Goal: Transaction & Acquisition: Book appointment/travel/reservation

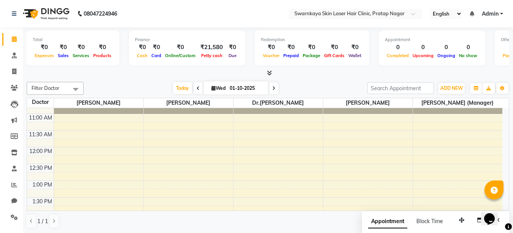
click at [502, 205] on div "Opens Chat This icon Opens the chat window." at bounding box center [493, 205] width 18 height 0
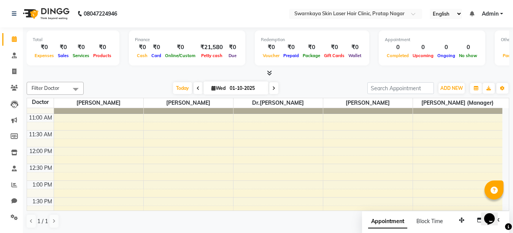
click at [502, 205] on div "Opens Chat This icon Opens the chat window." at bounding box center [493, 205] width 18 height 0
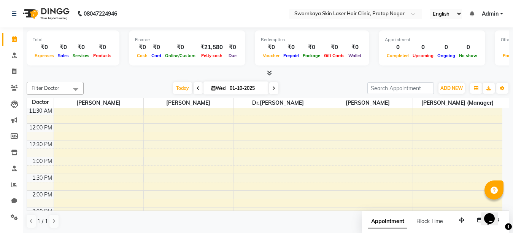
scroll to position [58, 0]
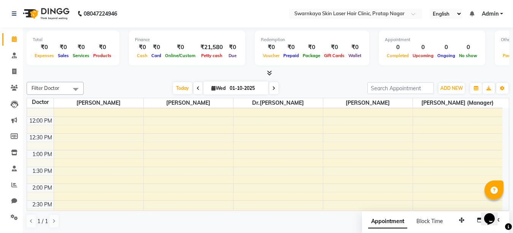
click at [149, 186] on div "10:00 AM 10:30 AM 11:00 AM 11:30 AM 12:00 PM 12:30 PM 1:00 PM 1:30 PM 2:00 PM 2…" at bounding box center [264, 234] width 475 height 368
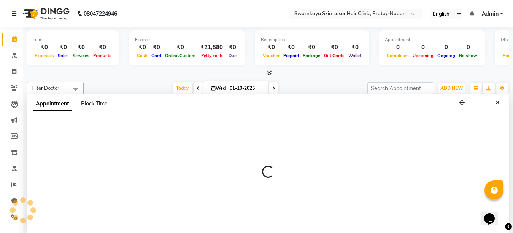
select select "83968"
select select "tentative"
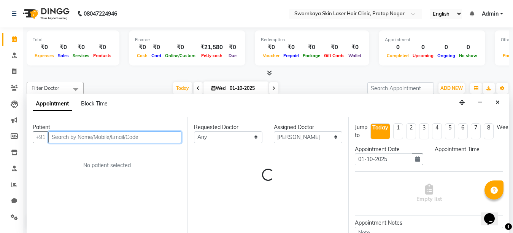
select select "840"
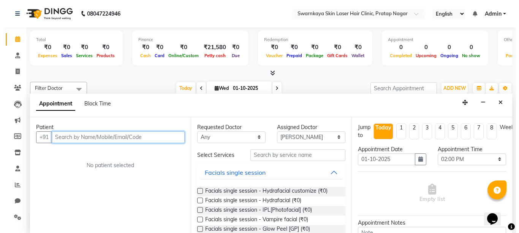
scroll to position [0, 0]
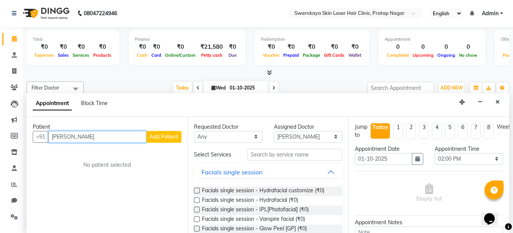
type input "[PERSON_NAME]"
click at [162, 136] on span "Add Patient" at bounding box center [163, 136] width 29 height 7
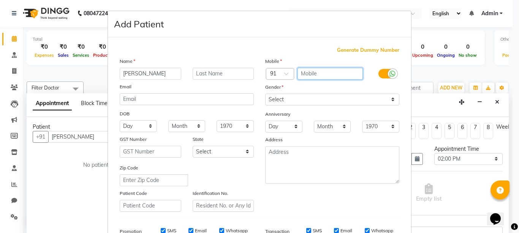
click at [301, 75] on input "text" at bounding box center [331, 74] width 66 height 12
type input "6377414590"
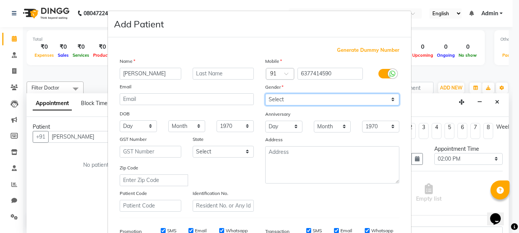
click at [290, 102] on select "Select [DEMOGRAPHIC_DATA] [DEMOGRAPHIC_DATA] Other Prefer Not To Say" at bounding box center [332, 100] width 134 height 12
select select "[DEMOGRAPHIC_DATA]"
click at [265, 94] on select "Select [DEMOGRAPHIC_DATA] [DEMOGRAPHIC_DATA] Other Prefer Not To Say" at bounding box center [332, 100] width 134 height 12
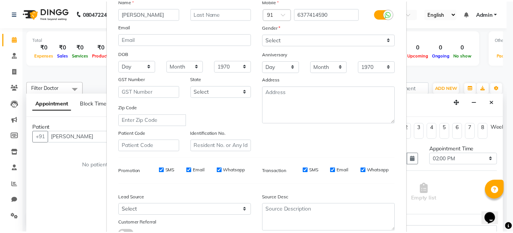
scroll to position [118, 0]
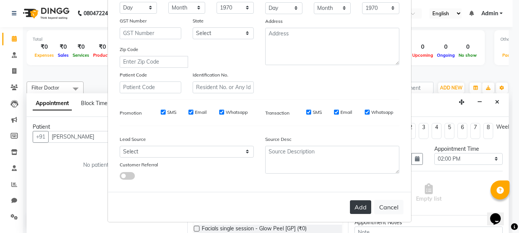
click at [358, 204] on button "Add" at bounding box center [360, 207] width 21 height 14
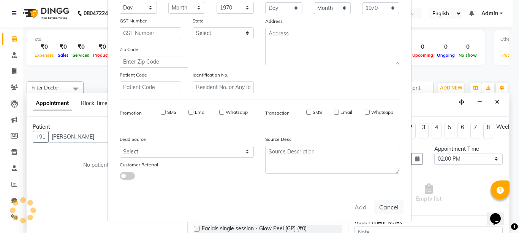
type input "6377414590"
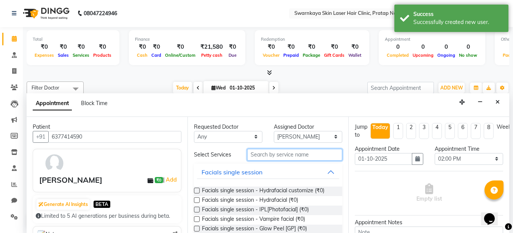
click at [257, 154] on input "text" at bounding box center [294, 155] width 95 height 12
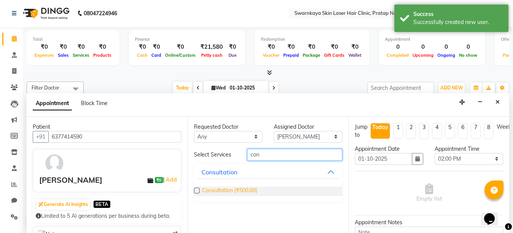
type input "con"
click at [225, 191] on span "Consultation (₹500.00)" at bounding box center [229, 191] width 55 height 10
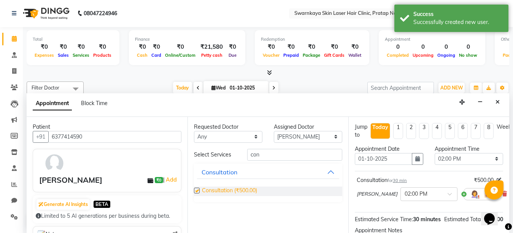
checkbox input "false"
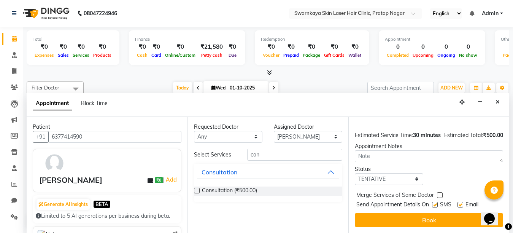
scroll to position [100, 0]
click at [459, 201] on label at bounding box center [460, 204] width 6 height 6
click at [459, 203] on input "checkbox" at bounding box center [459, 205] width 5 height 5
checkbox input "false"
click at [435, 201] on label at bounding box center [435, 204] width 6 height 6
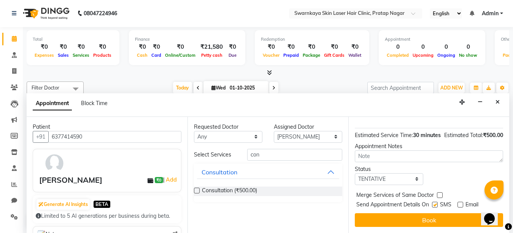
click at [435, 203] on input "checkbox" at bounding box center [434, 205] width 5 height 5
checkbox input "false"
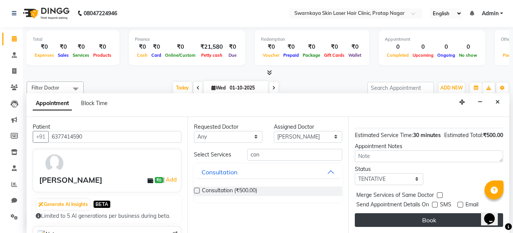
click at [431, 213] on button "Book" at bounding box center [429, 220] width 148 height 14
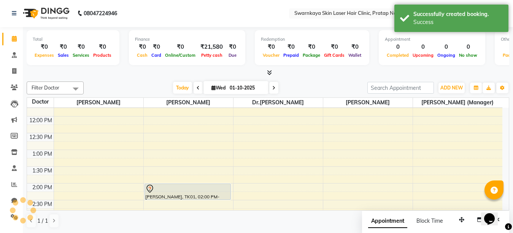
scroll to position [0, 0]
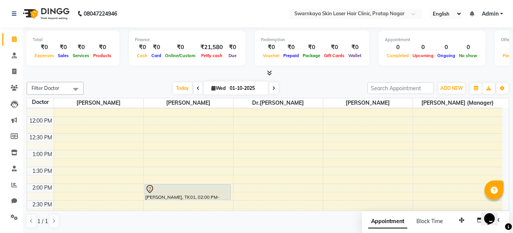
click at [502, 205] on div "Opens Chat This icon Opens the chat window." at bounding box center [493, 205] width 18 height 0
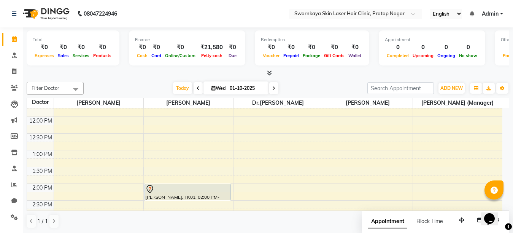
click at [502, 205] on div "Opens Chat This icon Opens the chat window." at bounding box center [493, 205] width 18 height 0
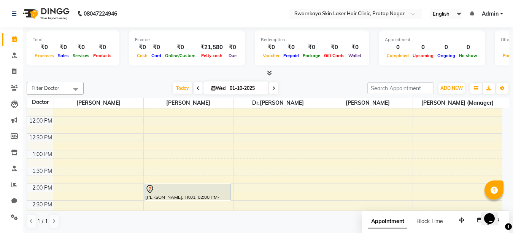
click at [502, 205] on div "Opens Chat This icon Opens the chat window." at bounding box center [493, 205] width 18 height 0
drag, startPoint x: 505, startPoint y: 205, endPoint x: 505, endPoint y: 198, distance: 7.2
click at [505, 202] on html "Opens Chat This icon Opens the chat window." at bounding box center [493, 213] width 24 height 23
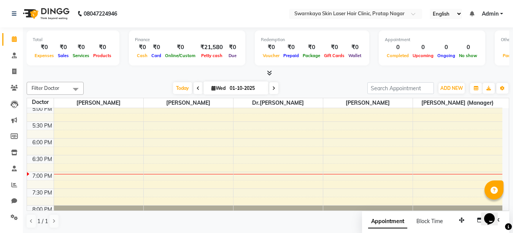
scroll to position [234, 0]
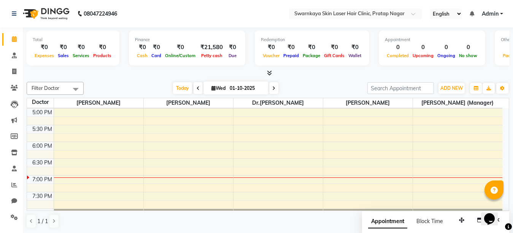
click at [170, 176] on div "10:00 AM 10:30 AM 11:00 AM 11:30 AM 12:00 PM 12:30 PM 1:00 PM 1:30 PM 2:00 PM 2…" at bounding box center [264, 58] width 475 height 368
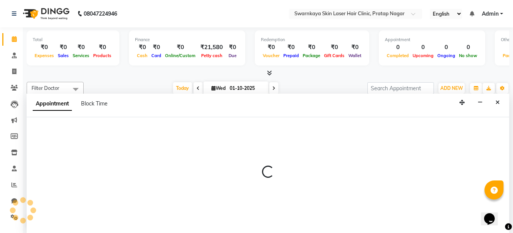
select select "83968"
select select "tentative"
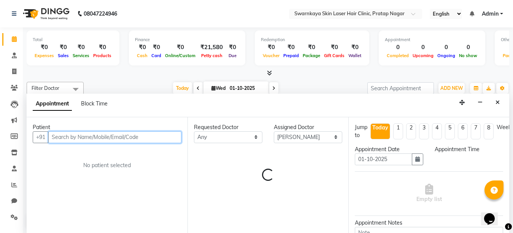
select select "1140"
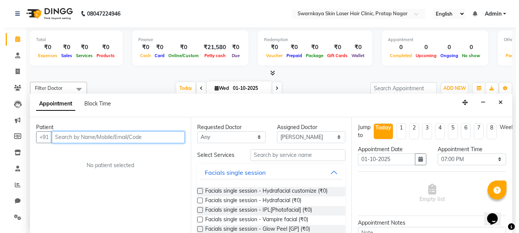
scroll to position [0, 0]
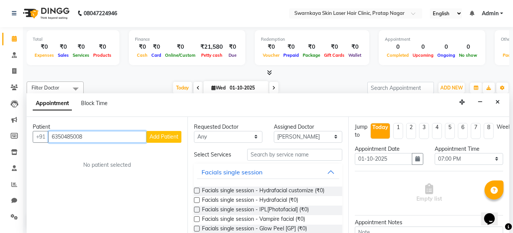
type input "6350485008"
click at [162, 135] on span "Add Patient" at bounding box center [163, 136] width 29 height 7
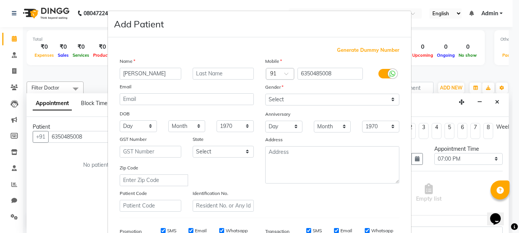
type input "[PERSON_NAME]"
click at [291, 99] on select "Select [DEMOGRAPHIC_DATA] [DEMOGRAPHIC_DATA] Other Prefer Not To Say" at bounding box center [332, 100] width 134 height 12
select select "[DEMOGRAPHIC_DATA]"
click at [265, 94] on select "Select [DEMOGRAPHIC_DATA] [DEMOGRAPHIC_DATA] Other Prefer Not To Say" at bounding box center [332, 100] width 134 height 12
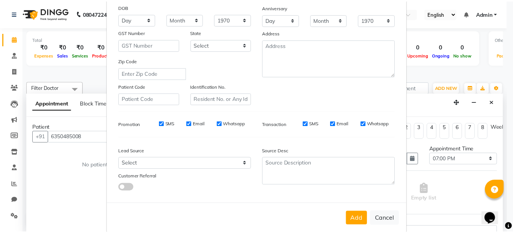
scroll to position [118, 0]
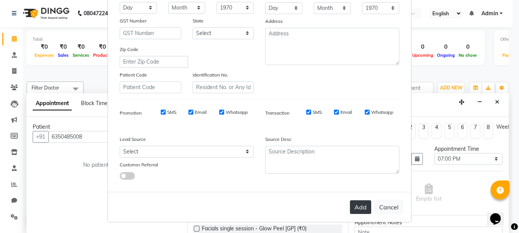
click at [358, 208] on button "Add" at bounding box center [360, 207] width 21 height 14
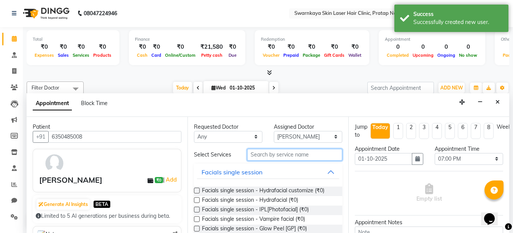
click at [266, 151] on input "text" at bounding box center [294, 155] width 95 height 12
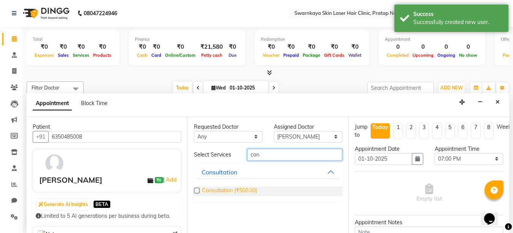
type input "con"
click at [223, 186] on span "Consultation (₹500.00)" at bounding box center [229, 191] width 55 height 10
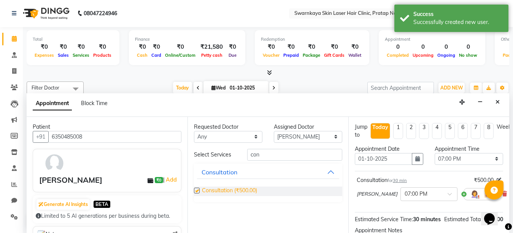
checkbox input "false"
click at [502, 205] on div "Opens Chat This icon Opens the chat window." at bounding box center [493, 205] width 18 height 0
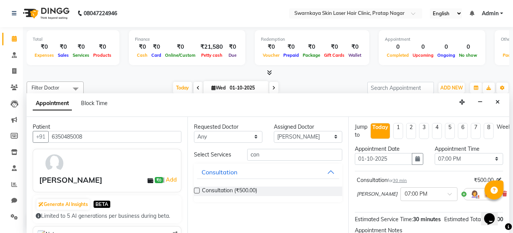
click at [502, 205] on div "Opens Chat This icon Opens the chat window." at bounding box center [493, 205] width 18 height 0
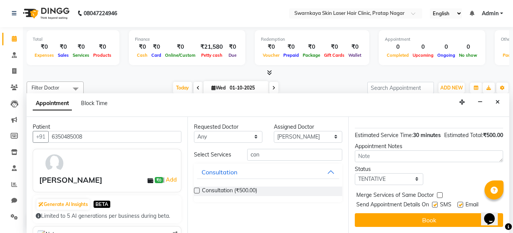
click at [458, 201] on label at bounding box center [460, 204] width 6 height 6
click at [458, 203] on input "checkbox" at bounding box center [459, 205] width 5 height 5
checkbox input "false"
click at [433, 201] on label at bounding box center [435, 204] width 6 height 6
click at [433, 203] on input "checkbox" at bounding box center [434, 205] width 5 height 5
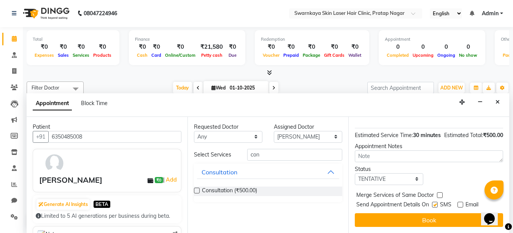
checkbox input "false"
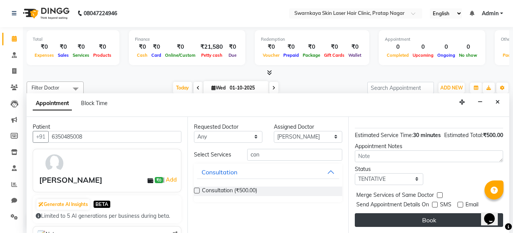
click at [433, 217] on button "Book" at bounding box center [429, 220] width 148 height 14
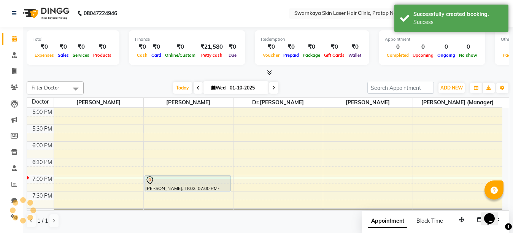
scroll to position [0, 0]
